Goal: Find contact information

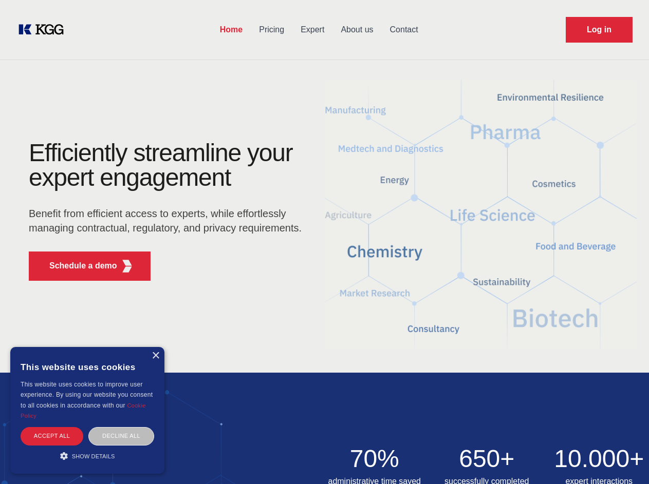
click at [324, 242] on div "Efficiently streamline your expert engagement Benefit from efficient access to …" at bounding box center [168, 215] width 312 height 148
click at [77, 266] on p "Schedule a demo" at bounding box center [83, 266] width 68 height 12
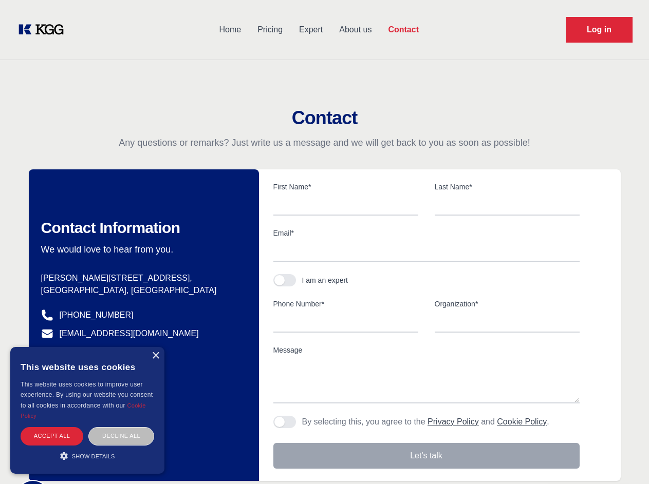
click at [155, 356] on div "× This website uses cookies This website uses cookies to improve user experienc…" at bounding box center [87, 410] width 154 height 127
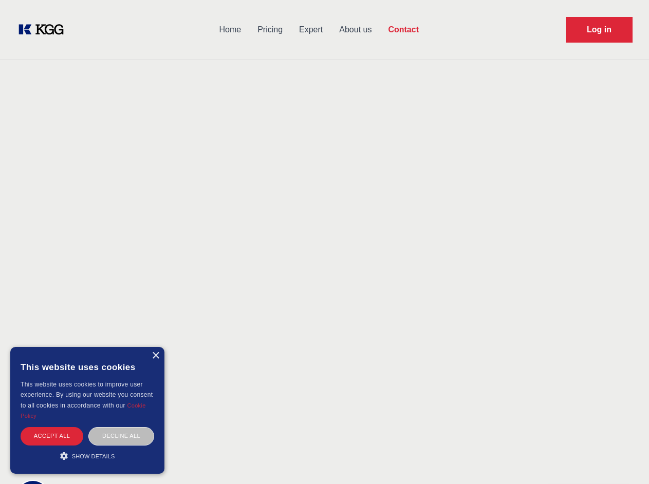
click at [52, 436] on div "Accept all" at bounding box center [52, 436] width 63 height 18
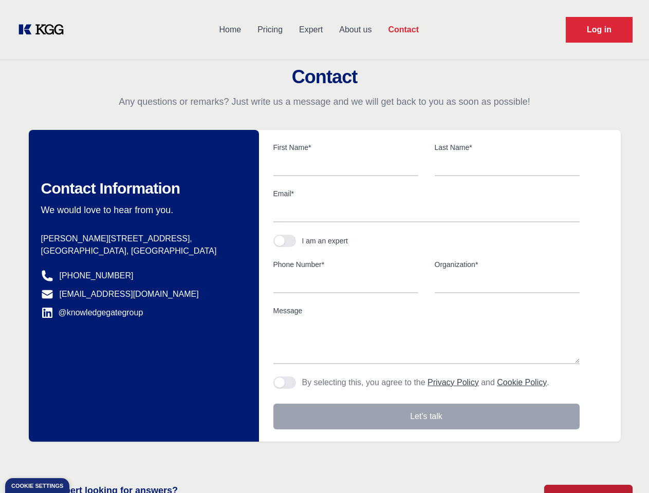
click at [121, 436] on div "Contact Information We would love to hear from you. Postal address [PERSON_NAME…" at bounding box center [144, 286] width 230 height 312
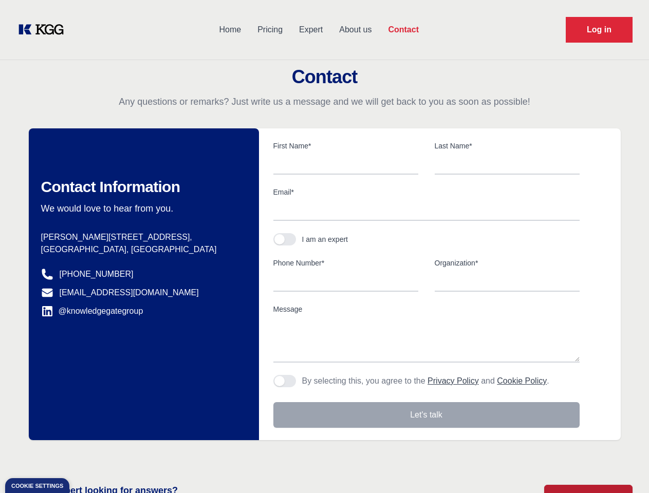
click at [87, 456] on main "Contact Any questions or remarks? Just write us a message and we will get back …" at bounding box center [324, 267] width 649 height 535
